Goal: Obtain resource: Download file/media

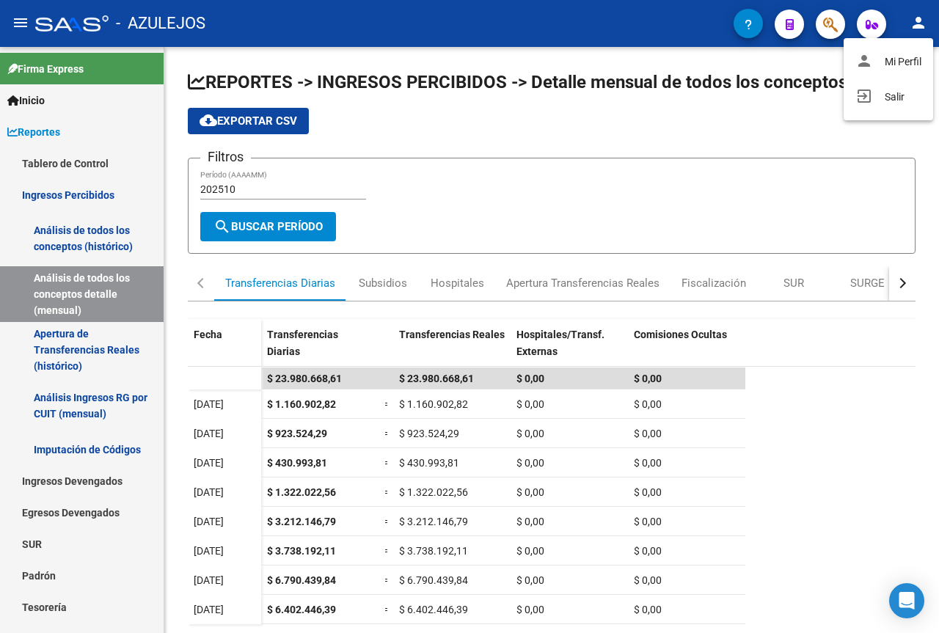
scroll to position [177, 0]
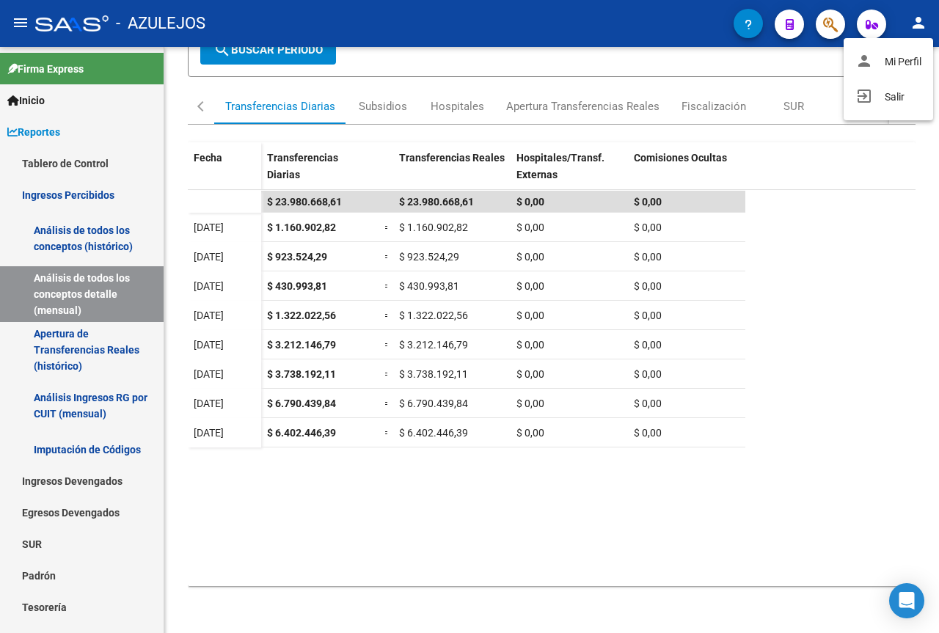
click at [905, 262] on div at bounding box center [469, 316] width 939 height 633
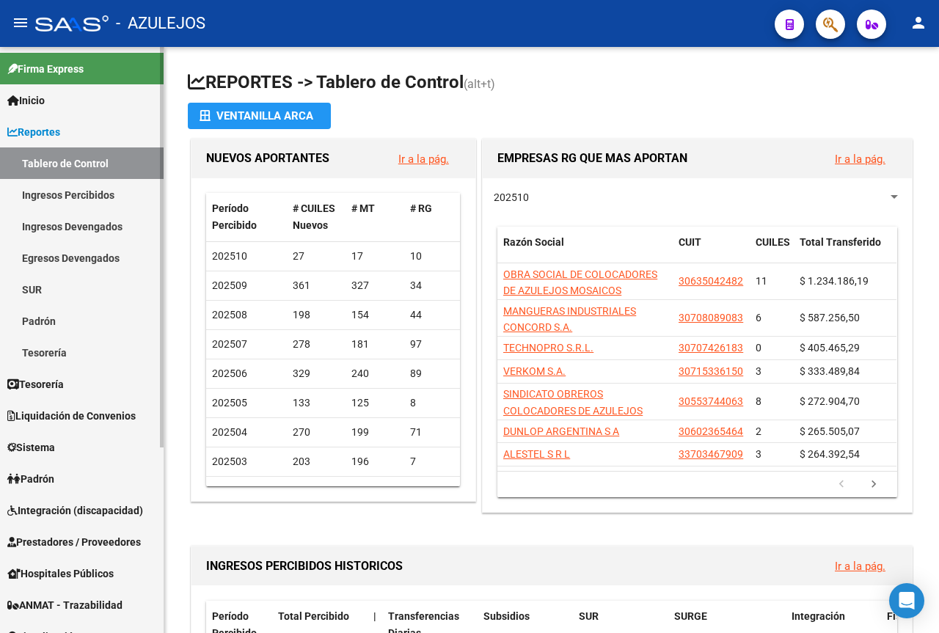
click at [56, 416] on span "Liquidación de Convenios" at bounding box center [71, 416] width 128 height 16
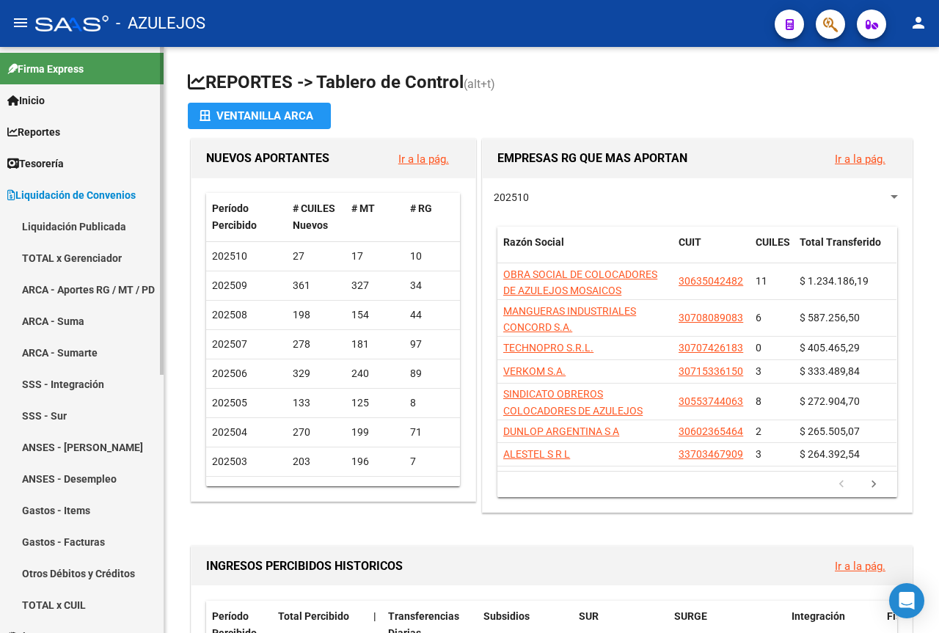
click at [68, 276] on link "ARCA - Aportes RG / MT / PD" at bounding box center [82, 290] width 164 height 32
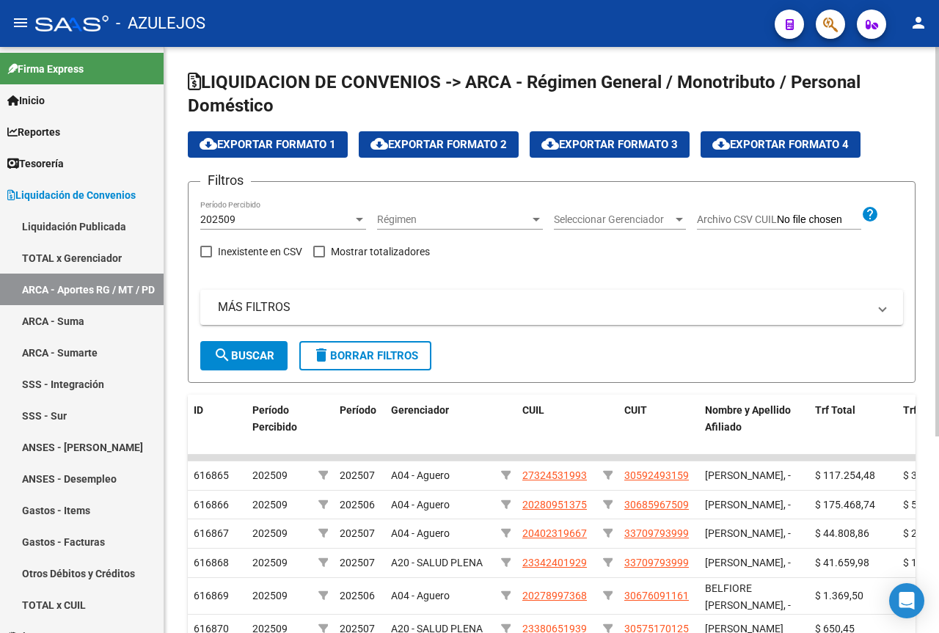
click at [626, 225] on span "Seleccionar Gerenciador" at bounding box center [613, 220] width 119 height 12
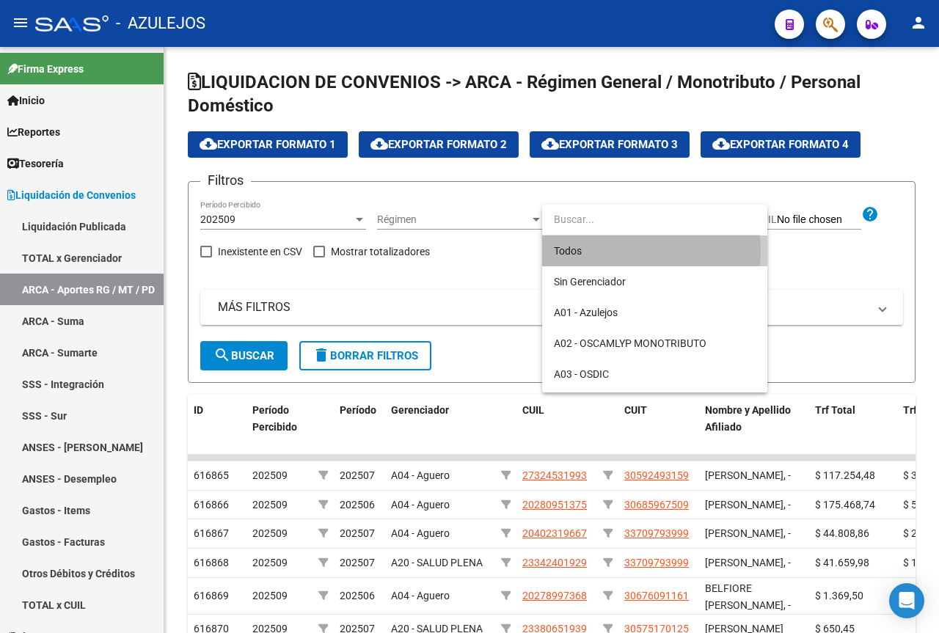
click at [601, 251] on span "Todos" at bounding box center [655, 251] width 202 height 31
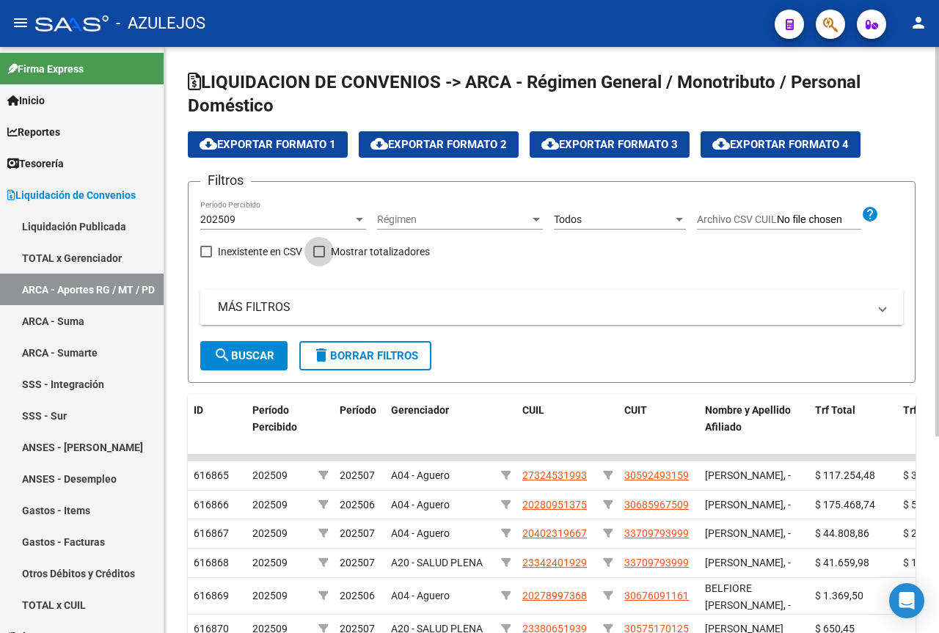
drag, startPoint x: 324, startPoint y: 250, endPoint x: 269, endPoint y: 302, distance: 75.8
click at [322, 256] on span at bounding box center [319, 252] width 12 height 12
click at [319, 258] on input "Mostrar totalizadores" at bounding box center [318, 258] width 1 height 1
checkbox input "true"
click at [263, 305] on mat-panel-title "MÁS FILTROS" at bounding box center [543, 307] width 650 height 16
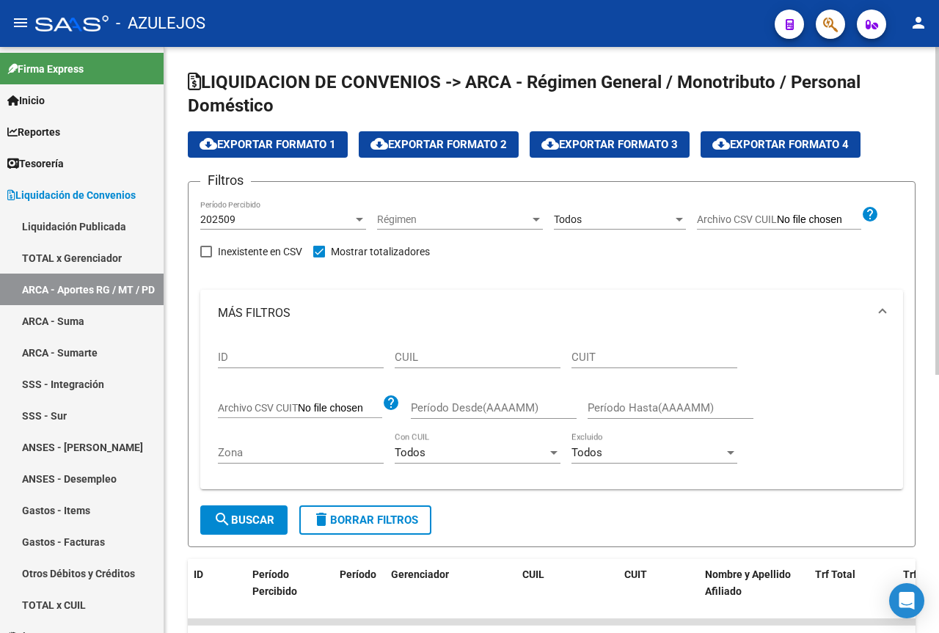
click at [591, 351] on input "CUIT" at bounding box center [655, 357] width 166 height 13
type input "30-70554911-3"
click at [271, 518] on span "search Buscar" at bounding box center [244, 520] width 61 height 13
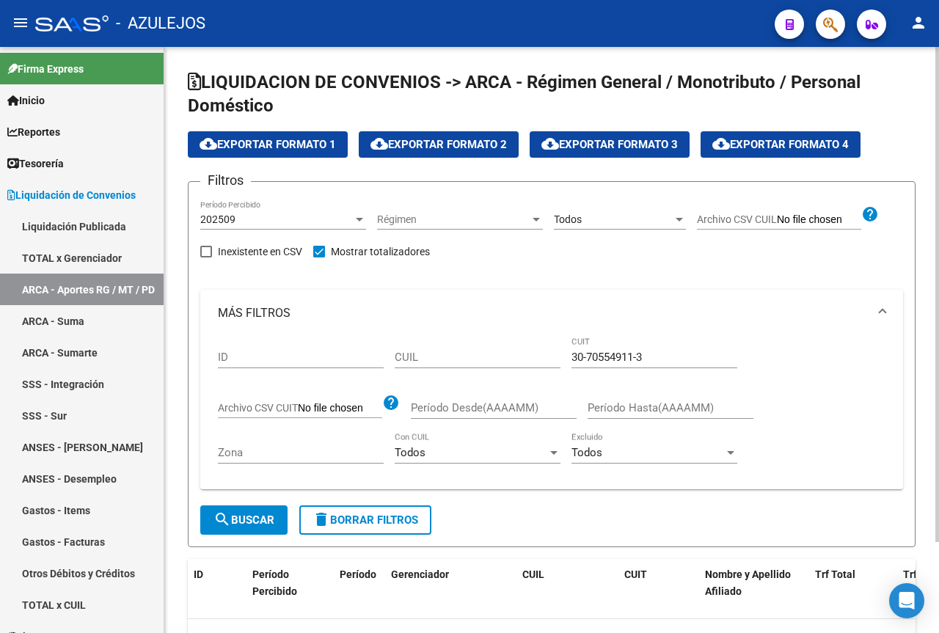
click at [358, 218] on div at bounding box center [359, 220] width 7 height 4
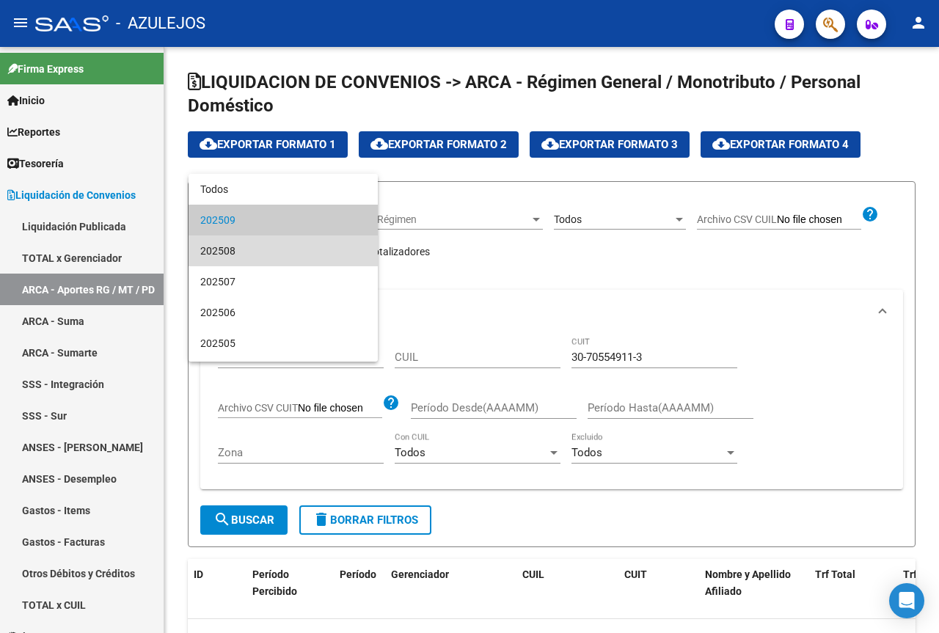
click at [287, 251] on span "202508" at bounding box center [283, 251] width 166 height 31
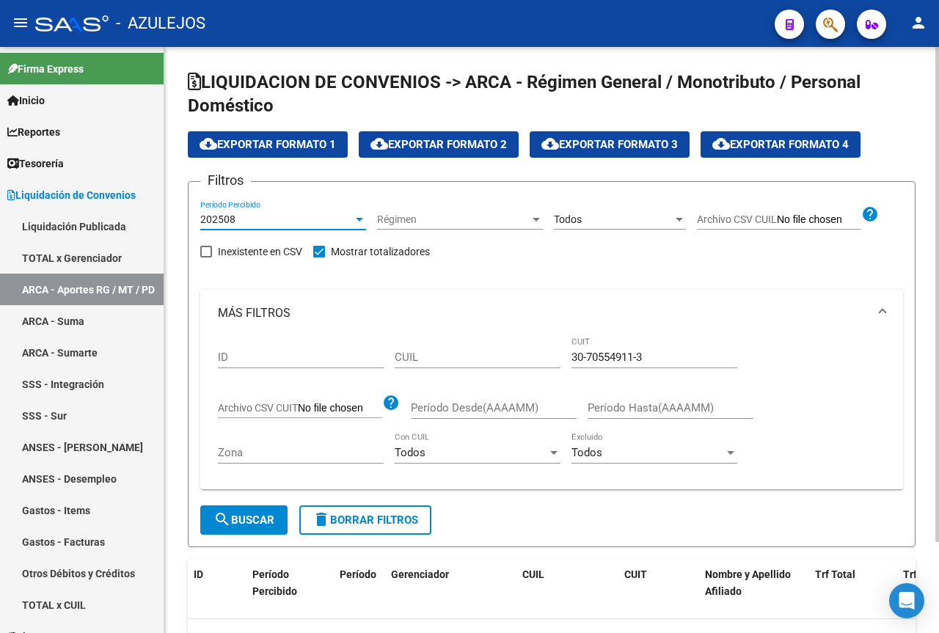
click at [253, 517] on span "search Buscar" at bounding box center [244, 520] width 61 height 13
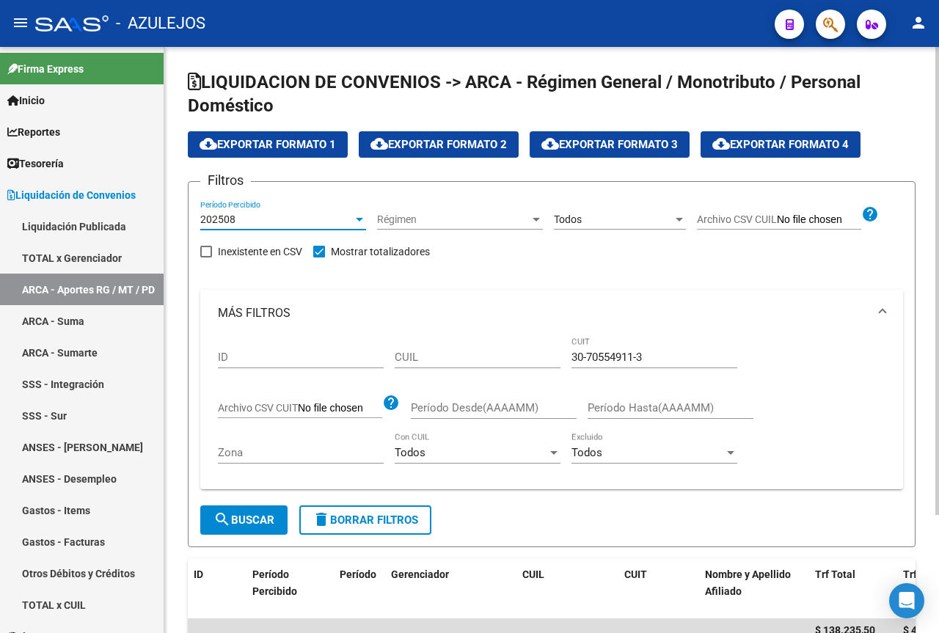
click at [362, 223] on div at bounding box center [359, 220] width 13 height 12
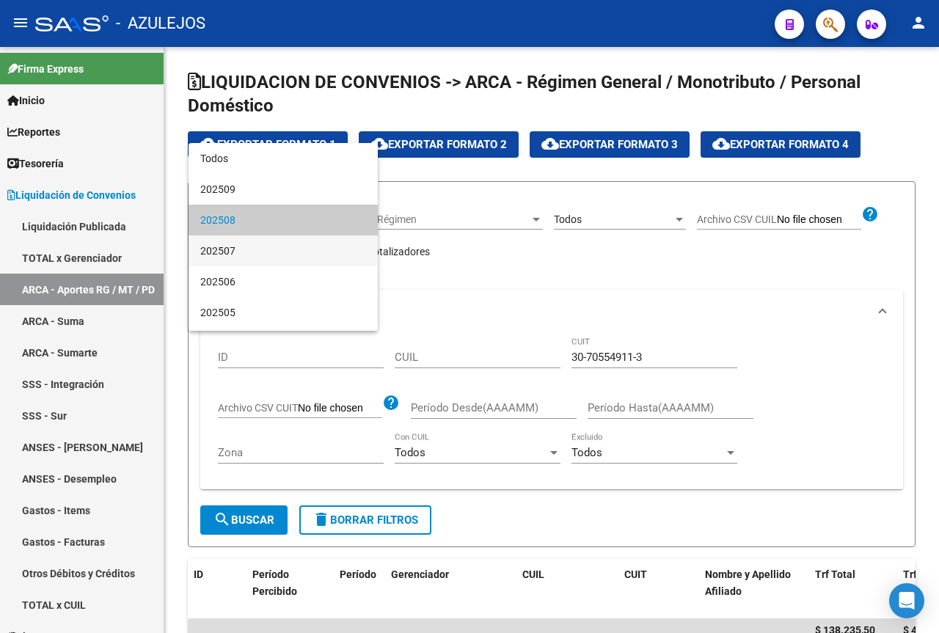
click at [280, 249] on span "202507" at bounding box center [283, 251] width 166 height 31
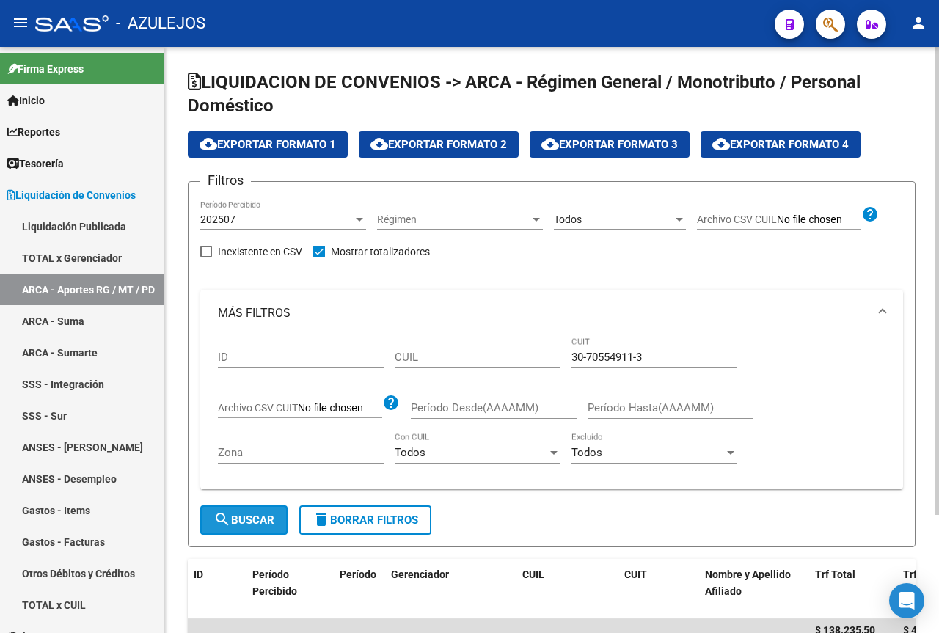
click at [240, 514] on span "search Buscar" at bounding box center [244, 520] width 61 height 13
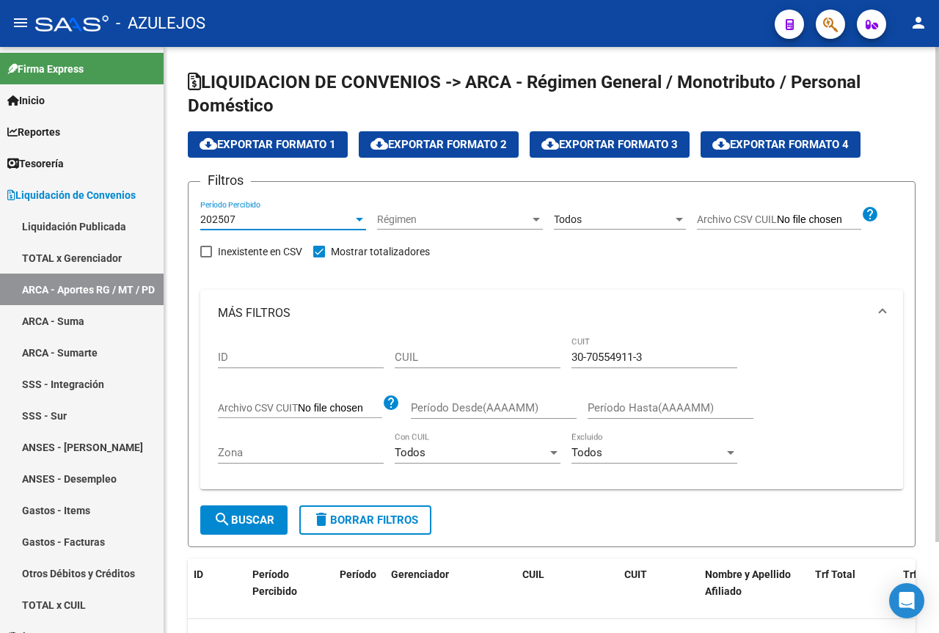
click at [352, 220] on div "202507" at bounding box center [276, 220] width 153 height 12
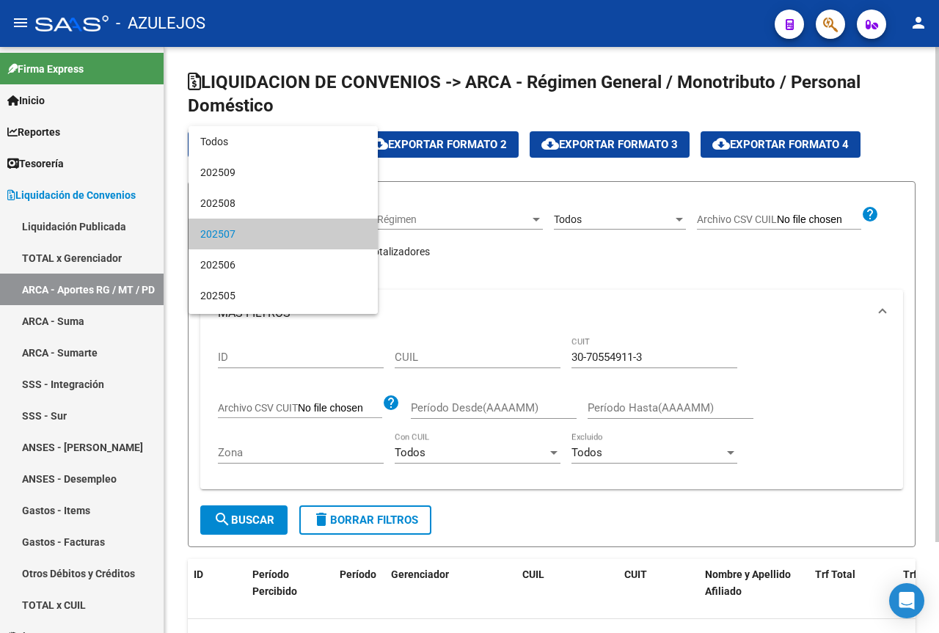
scroll to position [14, 0]
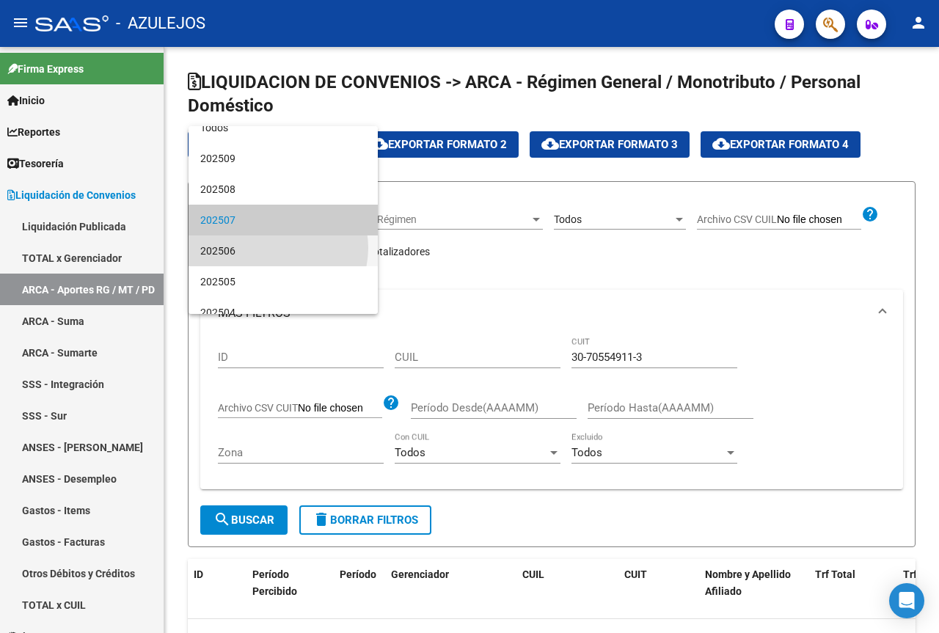
click at [275, 248] on span "202506" at bounding box center [283, 251] width 166 height 31
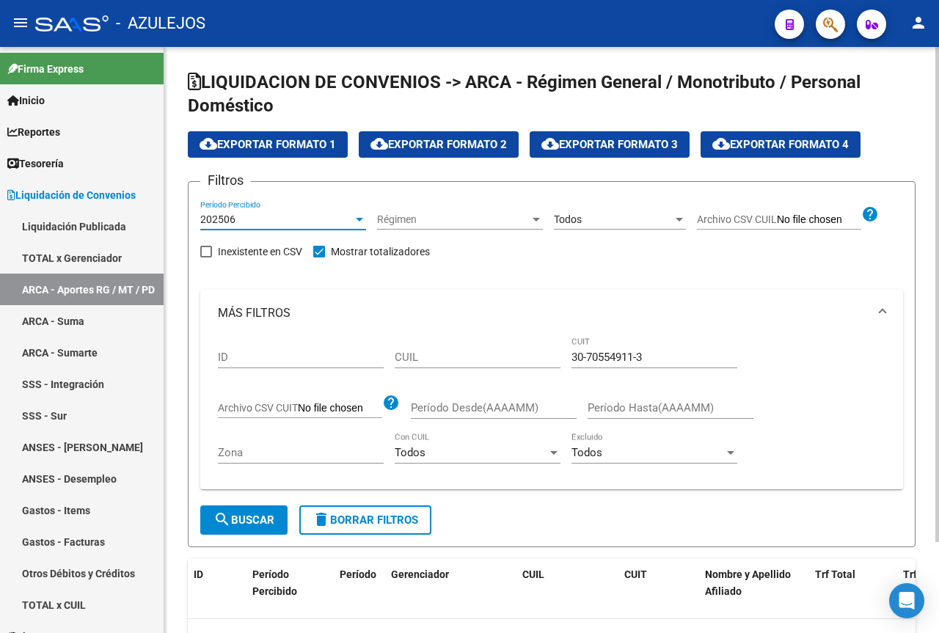
click at [256, 519] on span "search Buscar" at bounding box center [244, 520] width 61 height 13
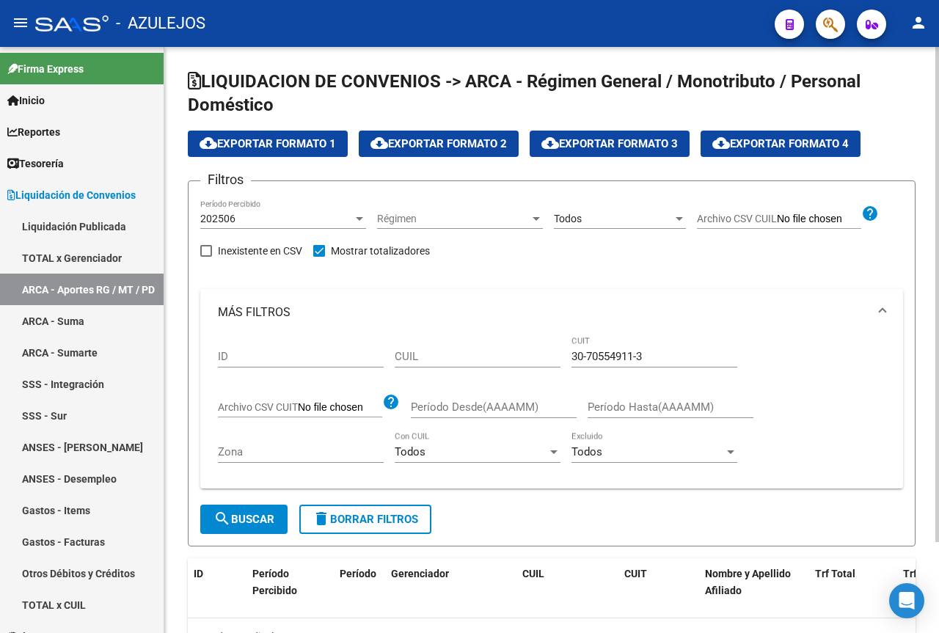
scroll to position [0, 0]
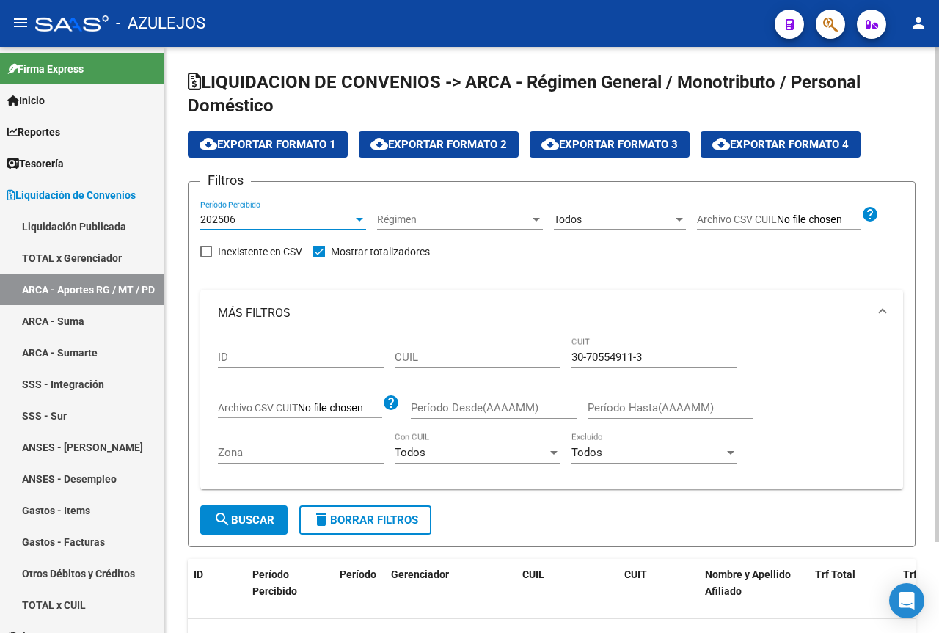
click at [357, 221] on div at bounding box center [359, 220] width 7 height 4
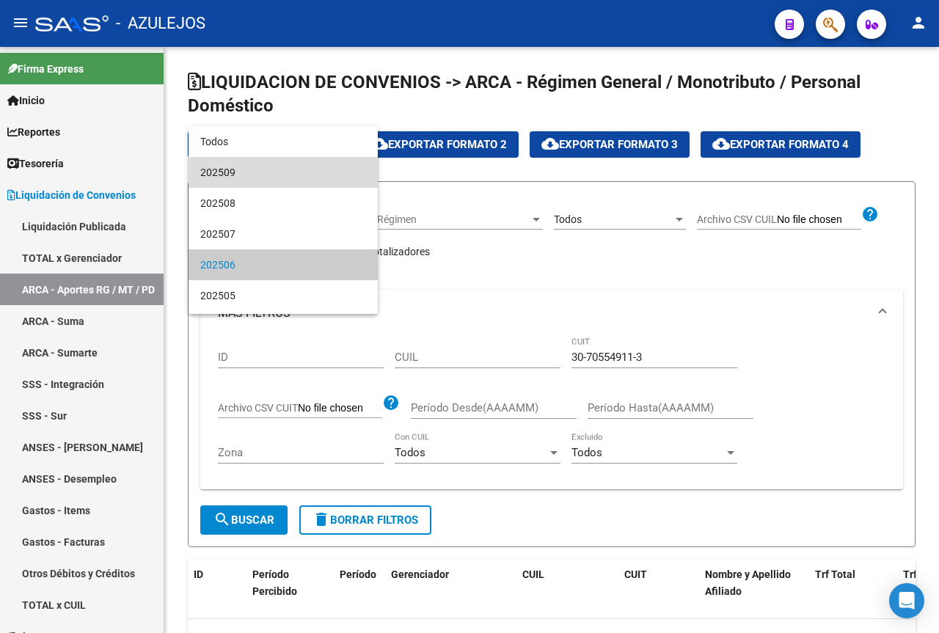
click at [313, 179] on span "202509" at bounding box center [283, 172] width 166 height 31
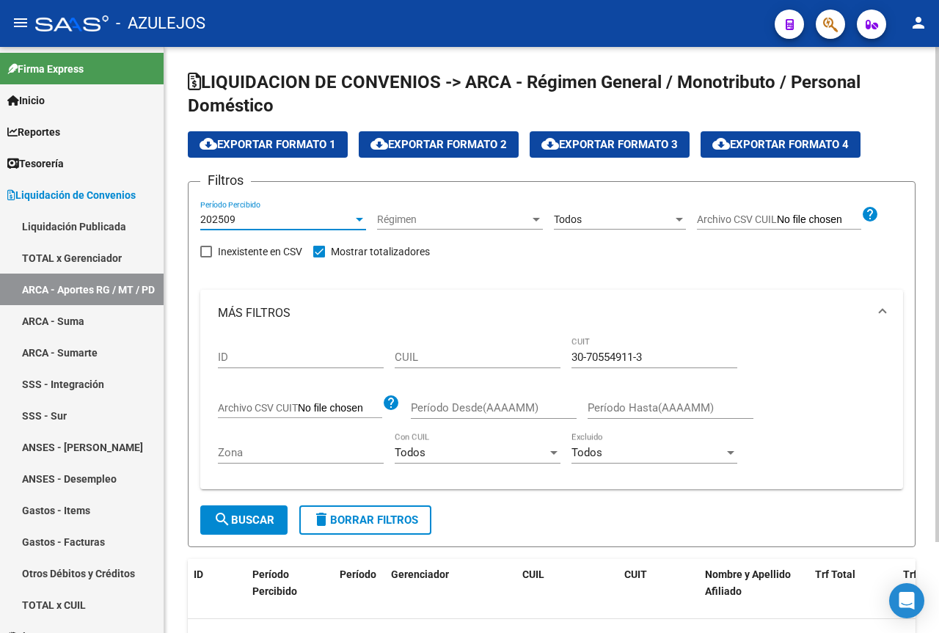
click at [260, 511] on button "search Buscar" at bounding box center [243, 520] width 87 height 29
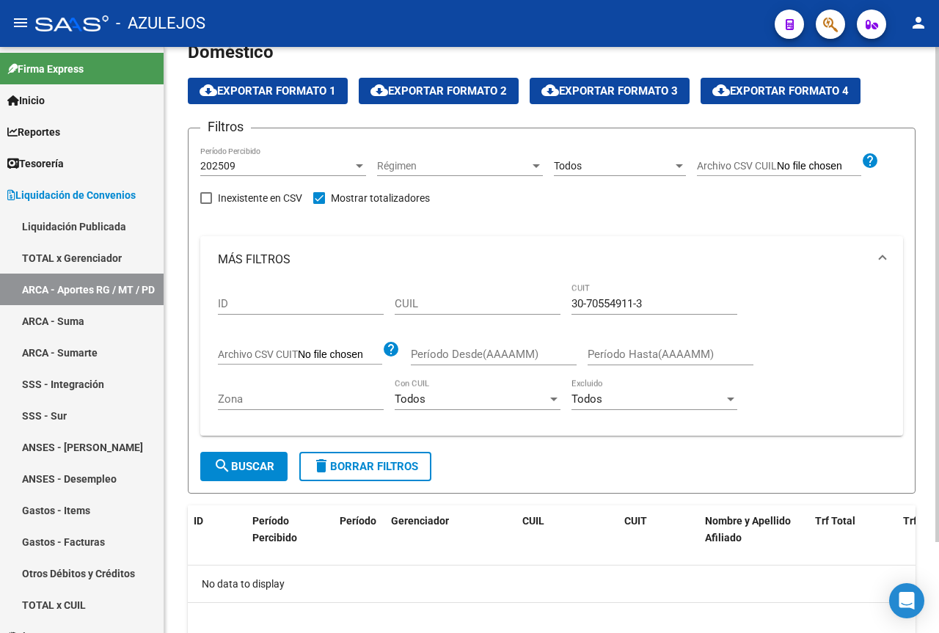
scroll to position [108, 0]
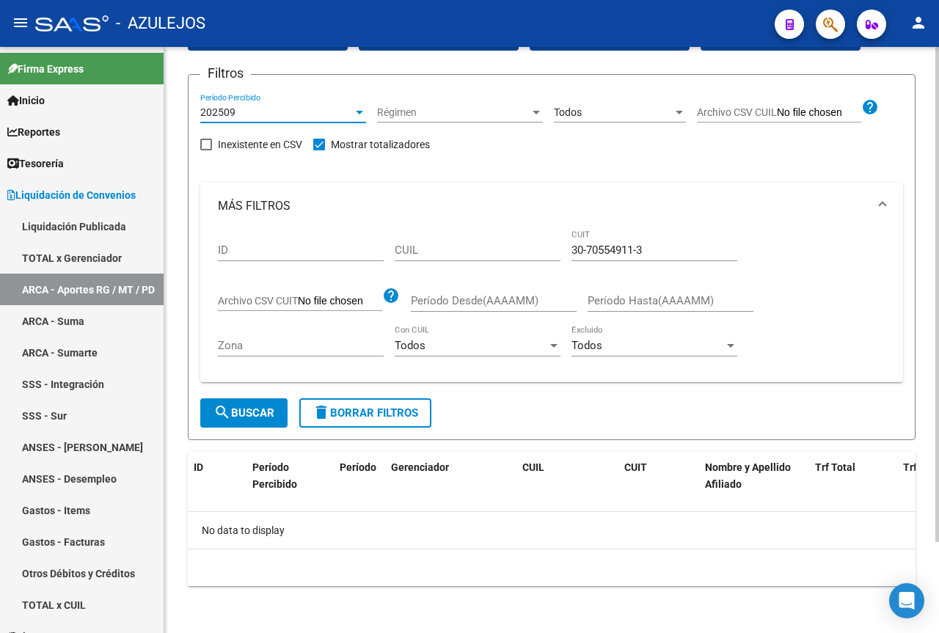
click at [356, 113] on div at bounding box center [359, 113] width 7 height 4
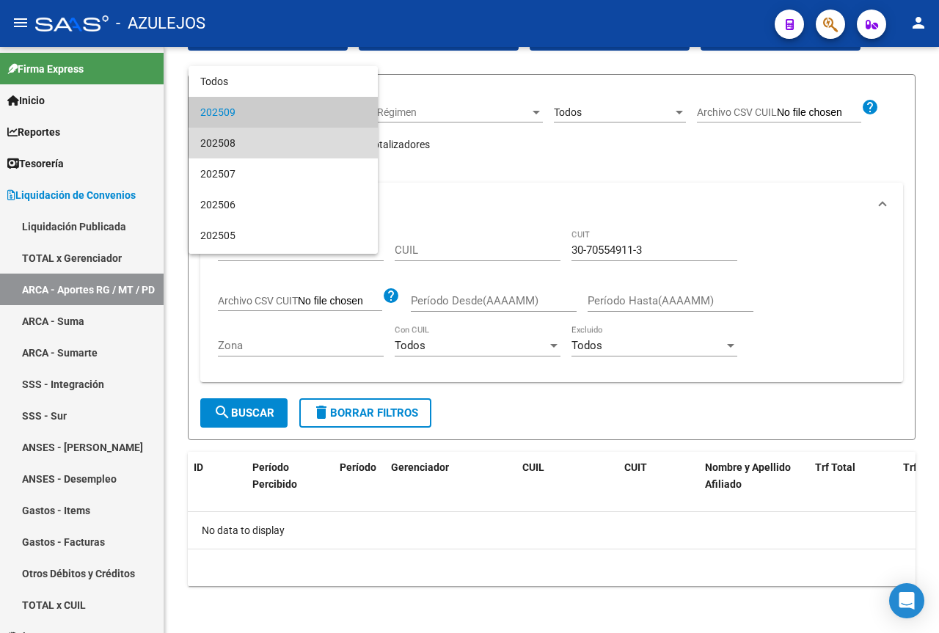
click at [296, 143] on span "202508" at bounding box center [283, 143] width 166 height 31
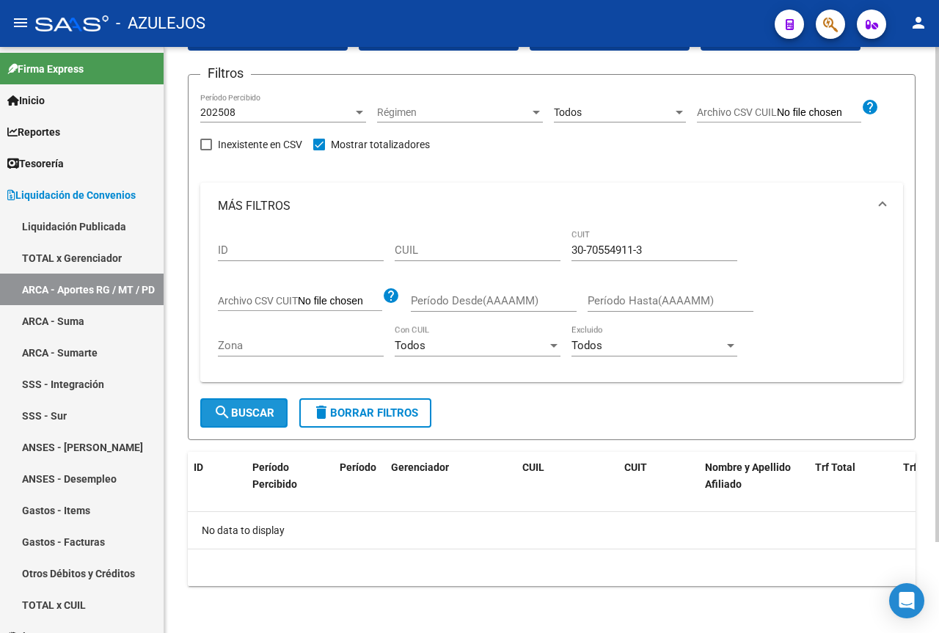
click at [270, 420] on button "search Buscar" at bounding box center [243, 412] width 87 height 29
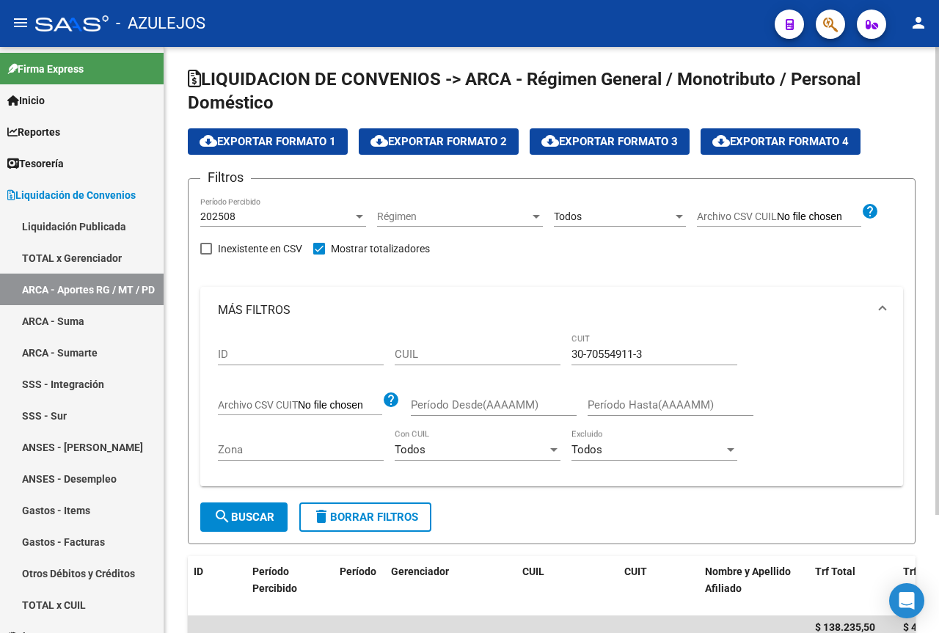
scroll to position [0, 0]
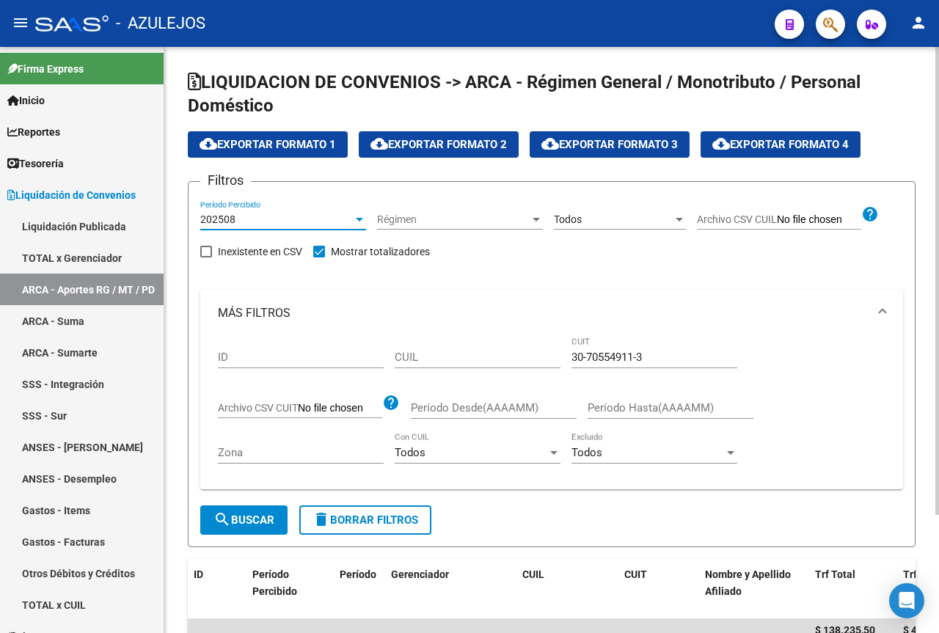
click at [358, 222] on div at bounding box center [359, 220] width 7 height 4
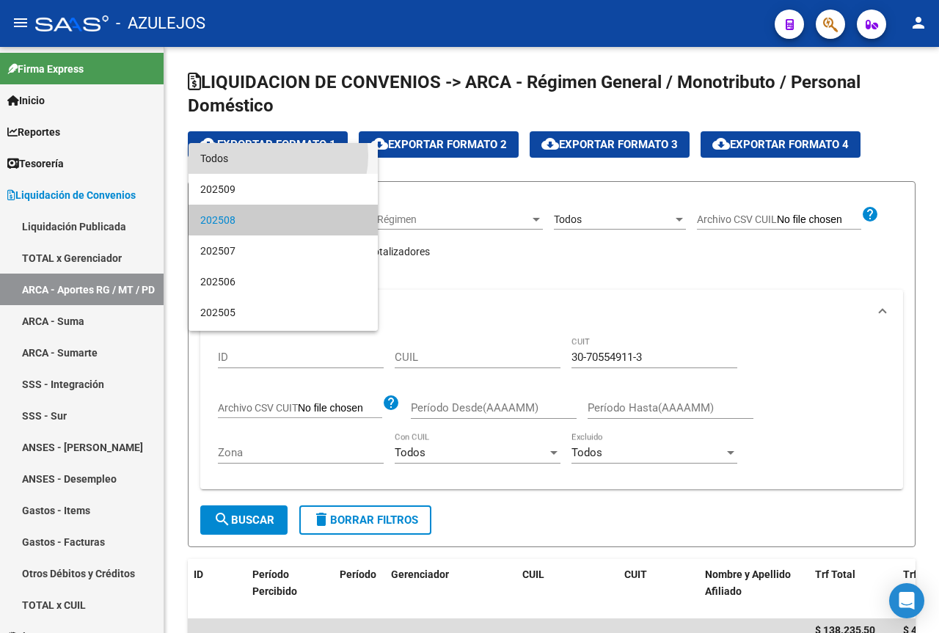
click at [266, 156] on span "Todos" at bounding box center [283, 158] width 166 height 31
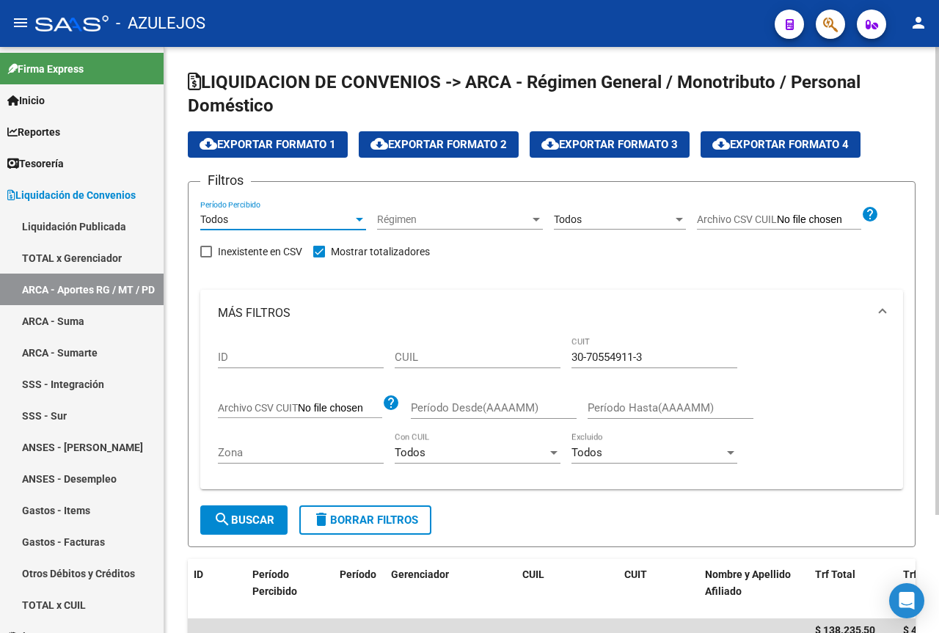
click at [273, 519] on span "search Buscar" at bounding box center [244, 520] width 61 height 13
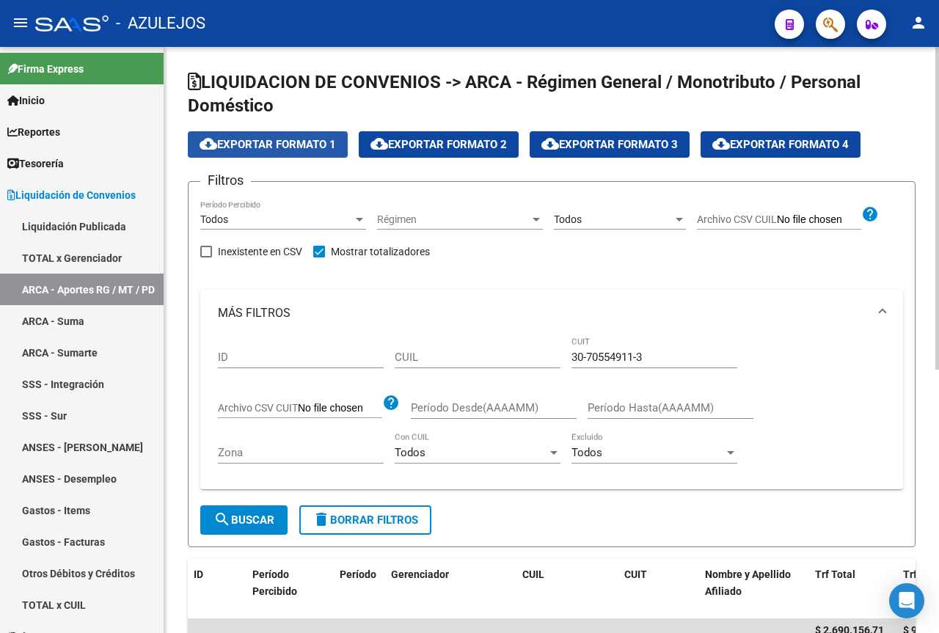
click at [298, 147] on span "cloud_download Exportar Formato 1" at bounding box center [268, 144] width 136 height 13
click at [920, 22] on mat-icon "person" at bounding box center [919, 23] width 18 height 18
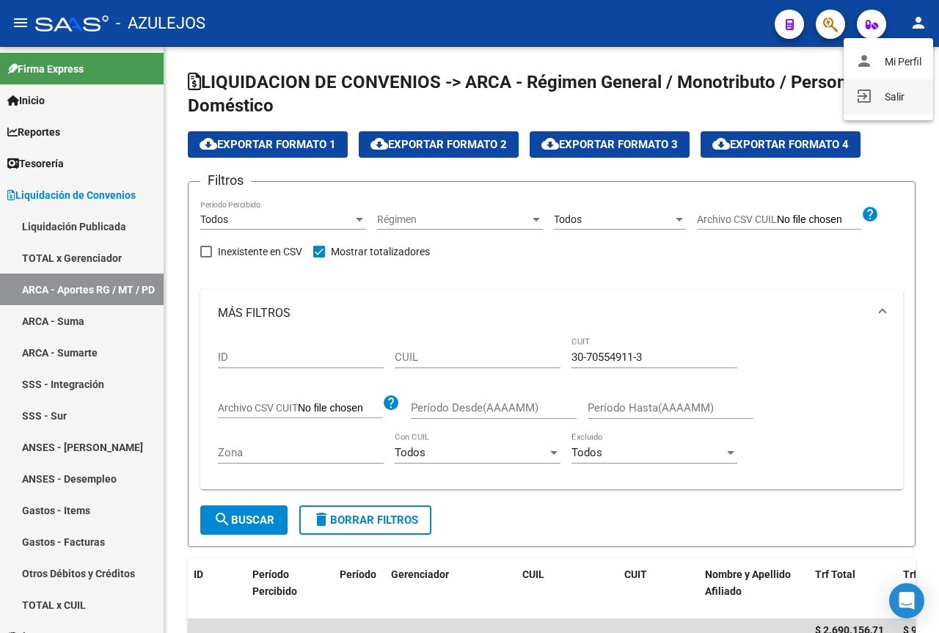
click at [886, 101] on button "exit_to_app Salir" at bounding box center [889, 96] width 90 height 35
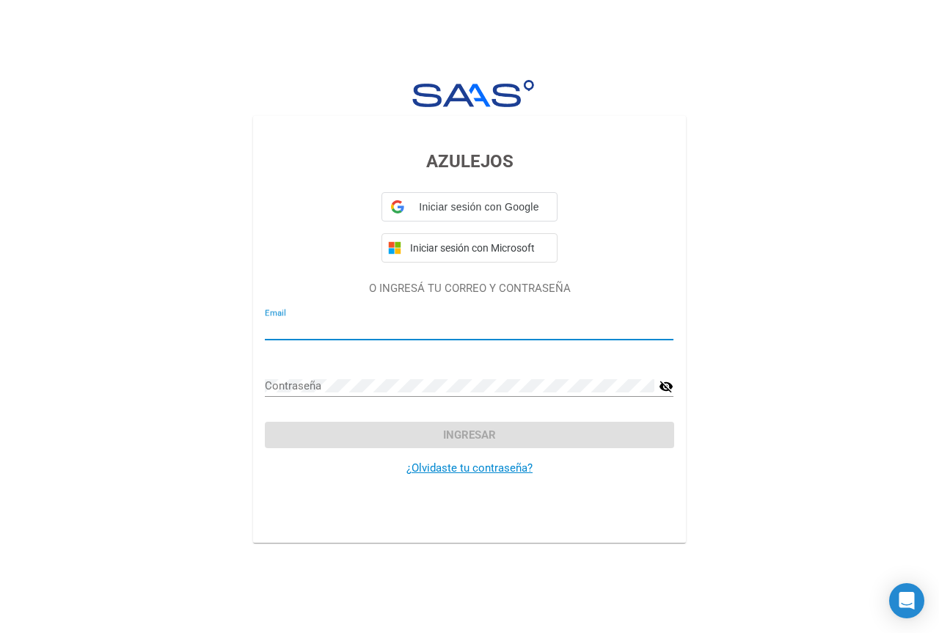
type input "[EMAIL_ADDRESS][DOMAIN_NAME]"
